Goal: Task Accomplishment & Management: Complete application form

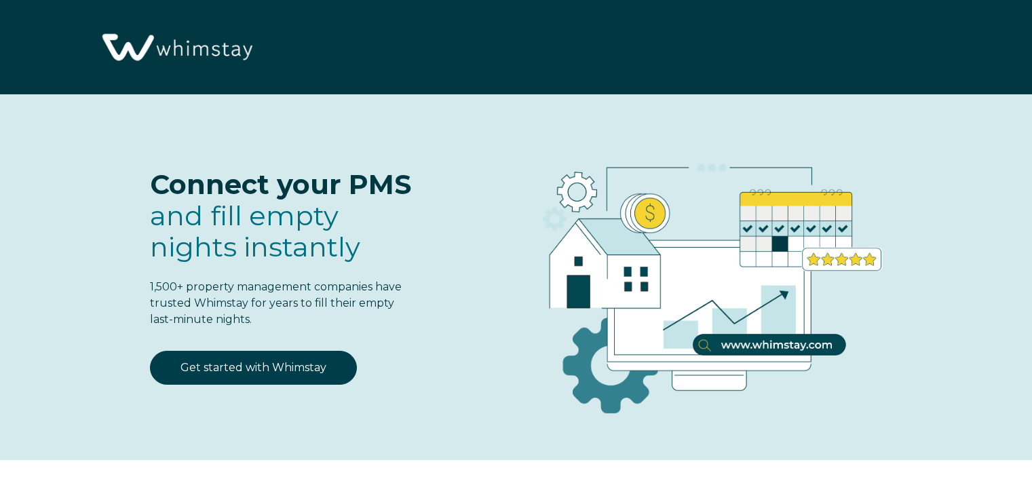
select select "US"
select select "Standard"
select select "US"
select select "Standard"
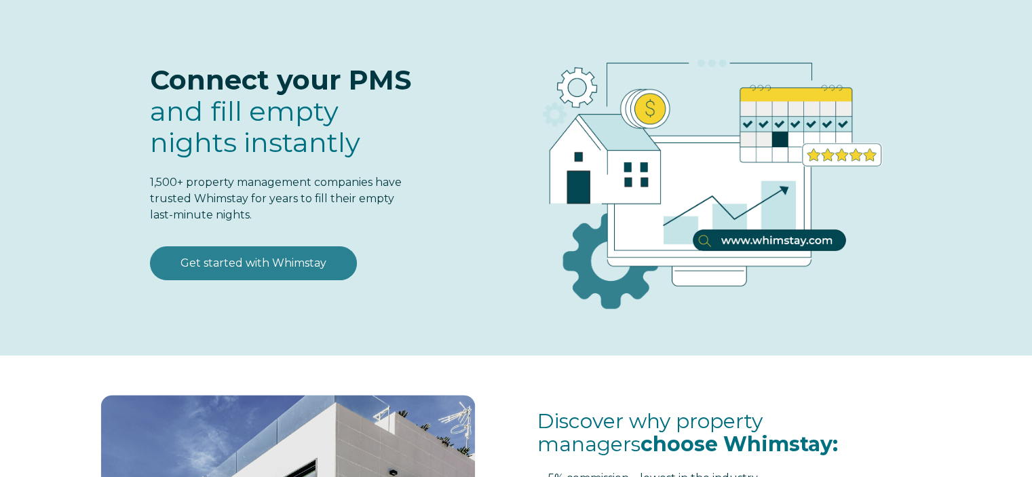
scroll to position [20, 0]
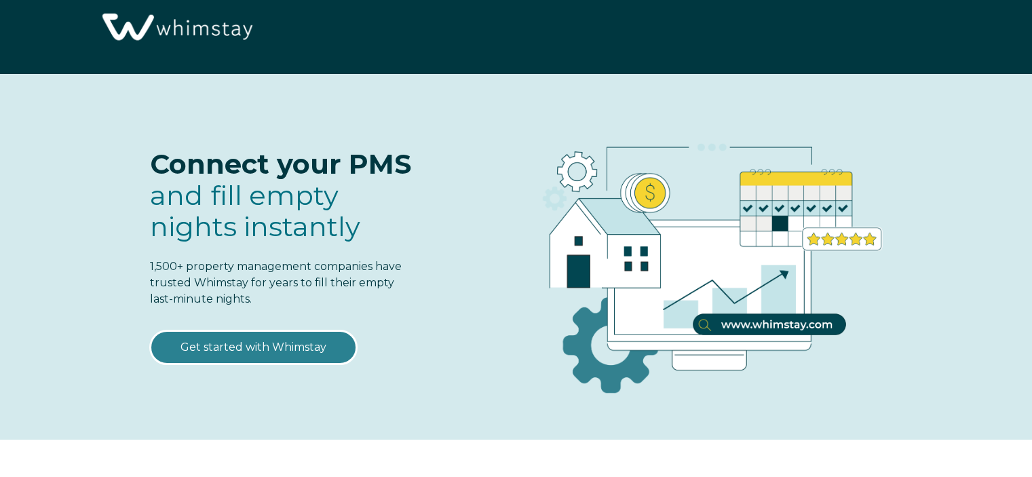
click at [281, 347] on link "Get started with Whimstay" at bounding box center [253, 347] width 207 height 34
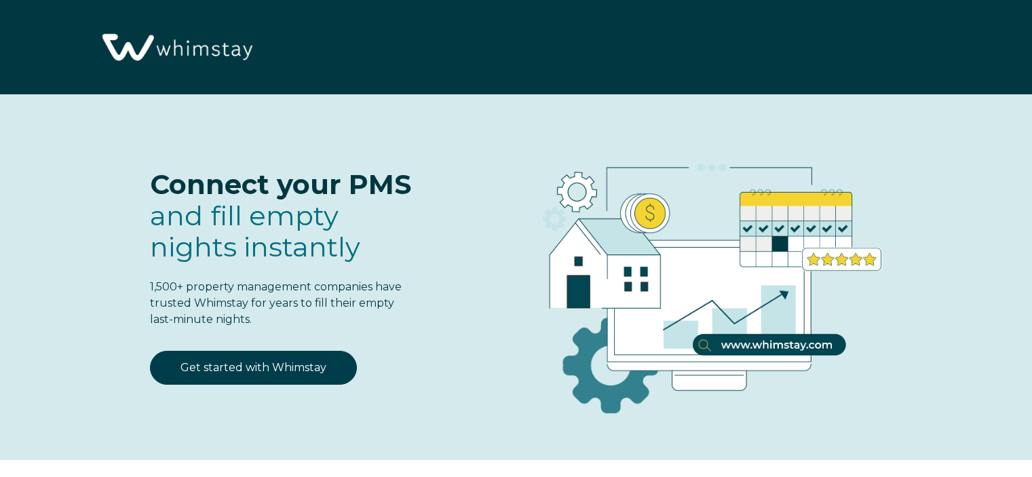
select select "US"
select select "Standard"
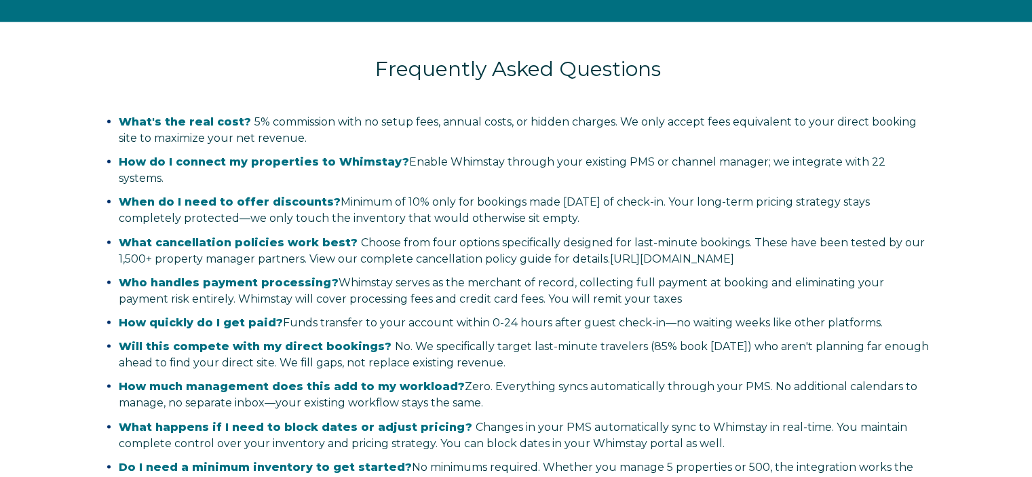
scroll to position [2749, 0]
